Goal: Task Accomplishment & Management: Manage account settings

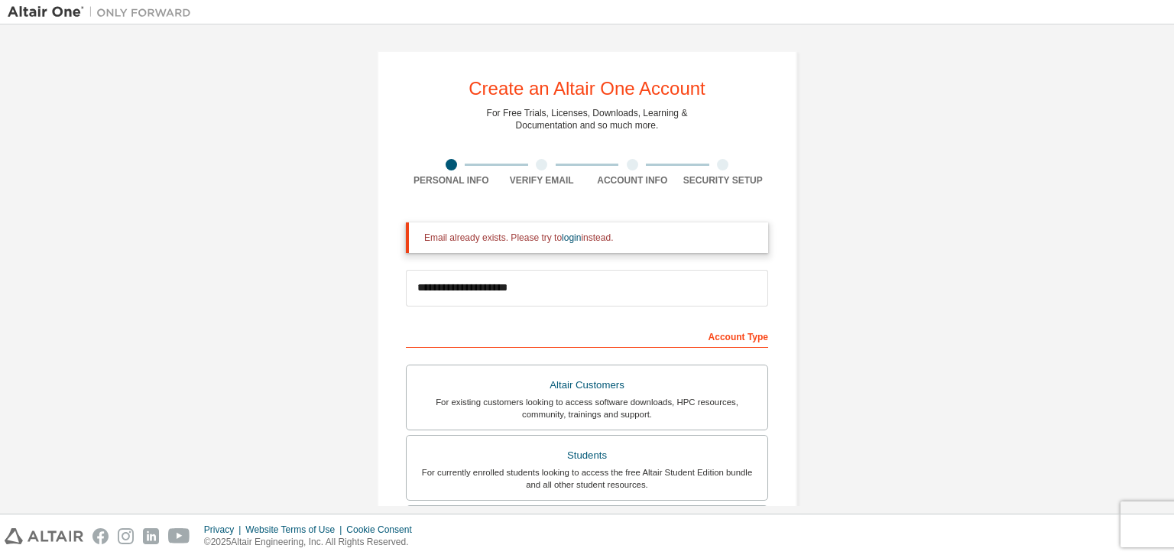
scroll to position [101, 0]
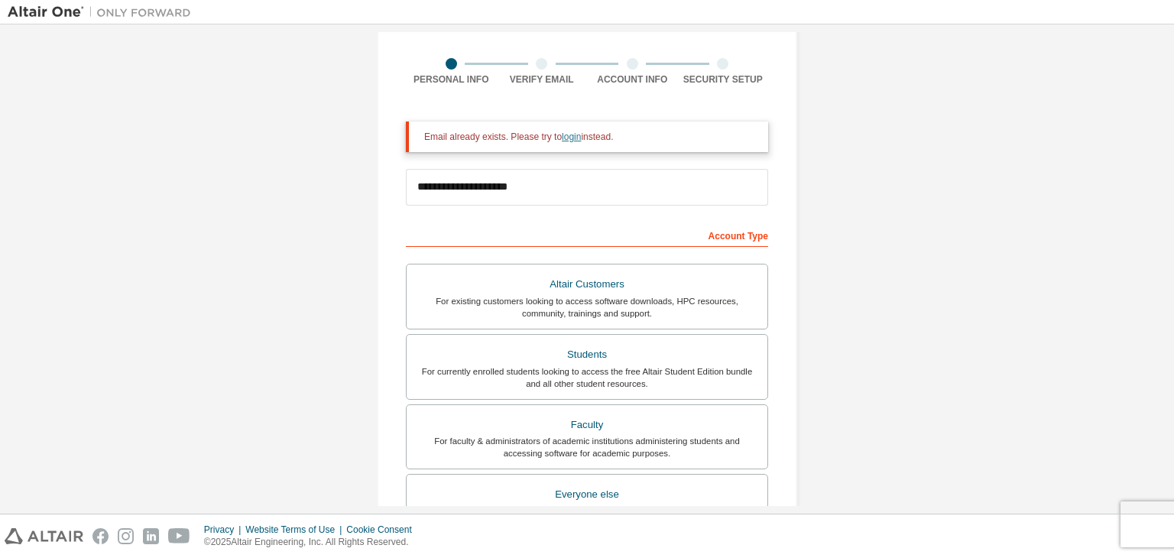
click at [562, 138] on link "login" at bounding box center [571, 136] width 19 height 11
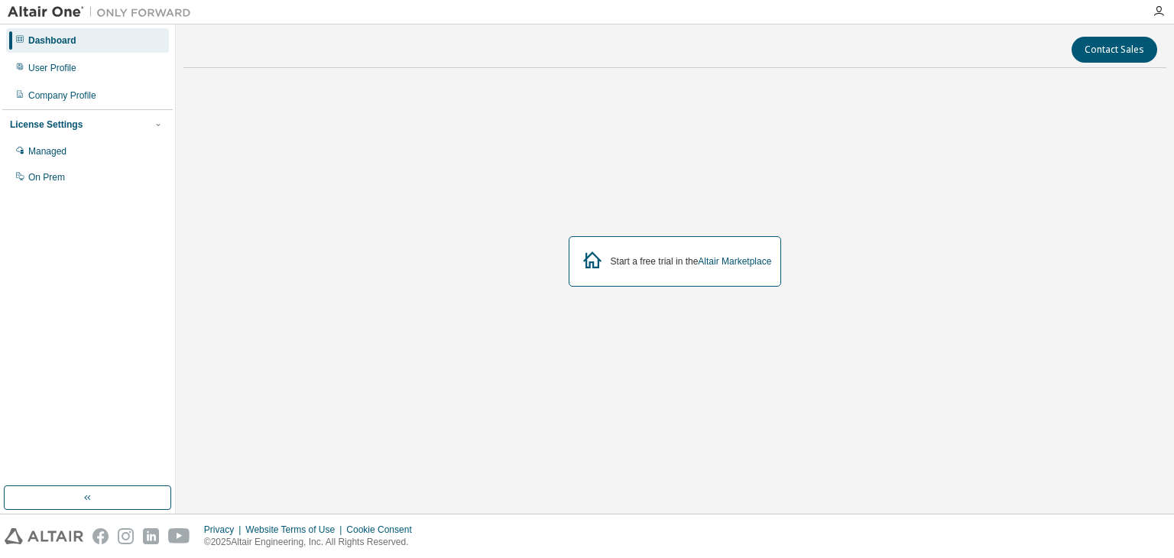
click at [618, 267] on div "Start a free trial in the Altair Marketplace" at bounding box center [691, 261] width 161 height 12
click at [731, 259] on link "Altair Marketplace" at bounding box center [734, 261] width 73 height 11
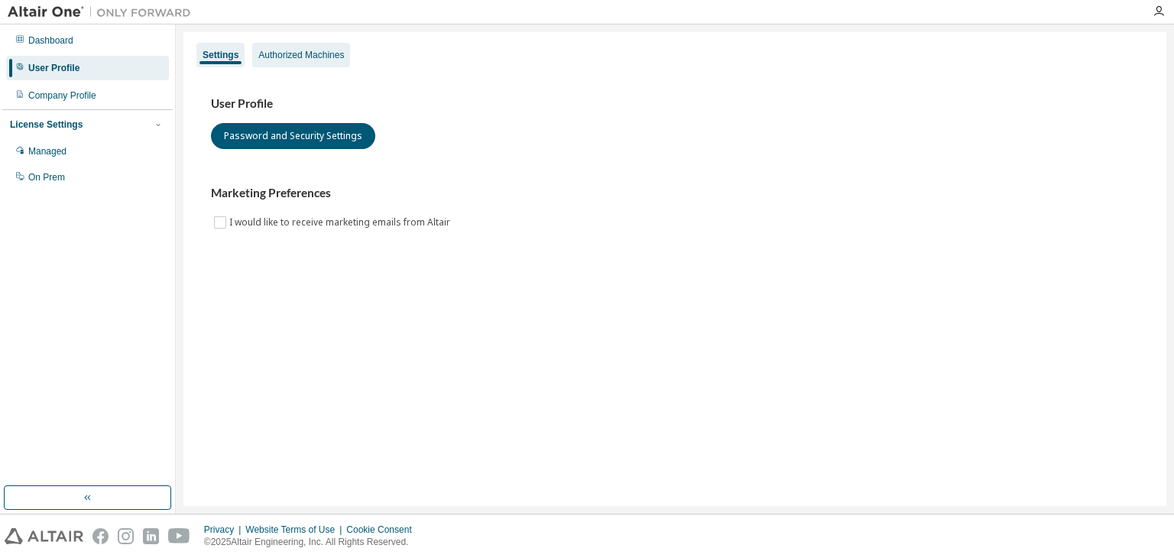
click at [309, 63] on div "Authorized Machines" at bounding box center [301, 55] width 98 height 24
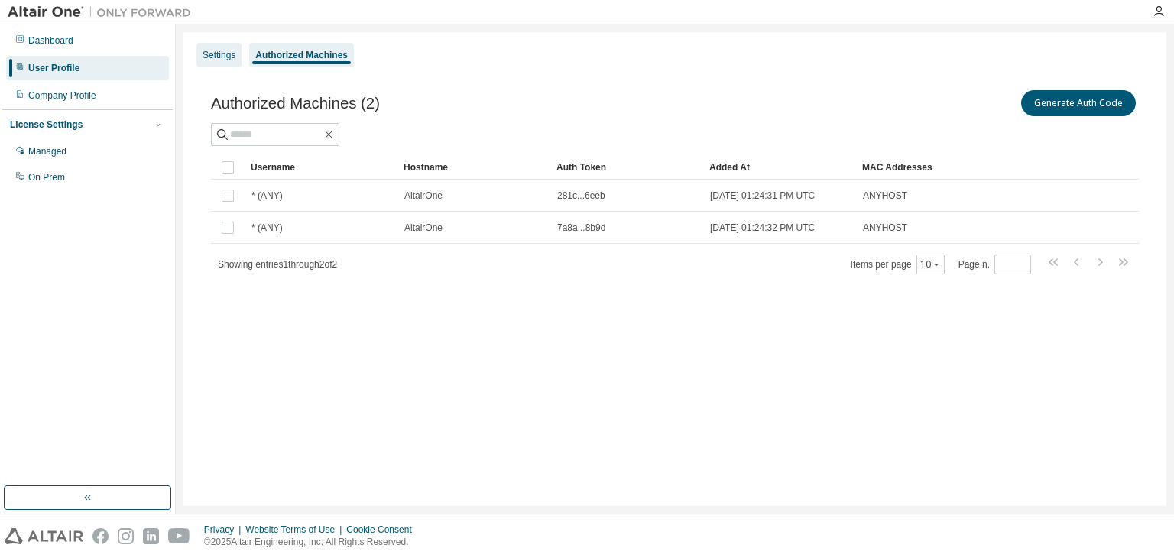
click at [220, 59] on div "Settings" at bounding box center [219, 55] width 33 height 12
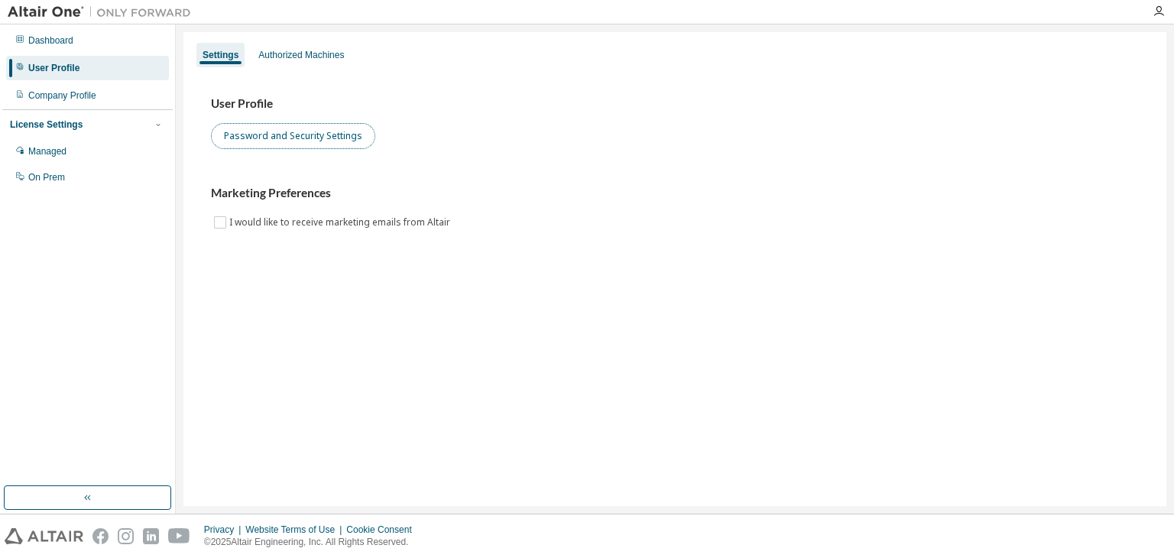
click at [321, 140] on button "Password and Security Settings" at bounding box center [293, 136] width 164 height 26
